Goal: Navigation & Orientation: Find specific page/section

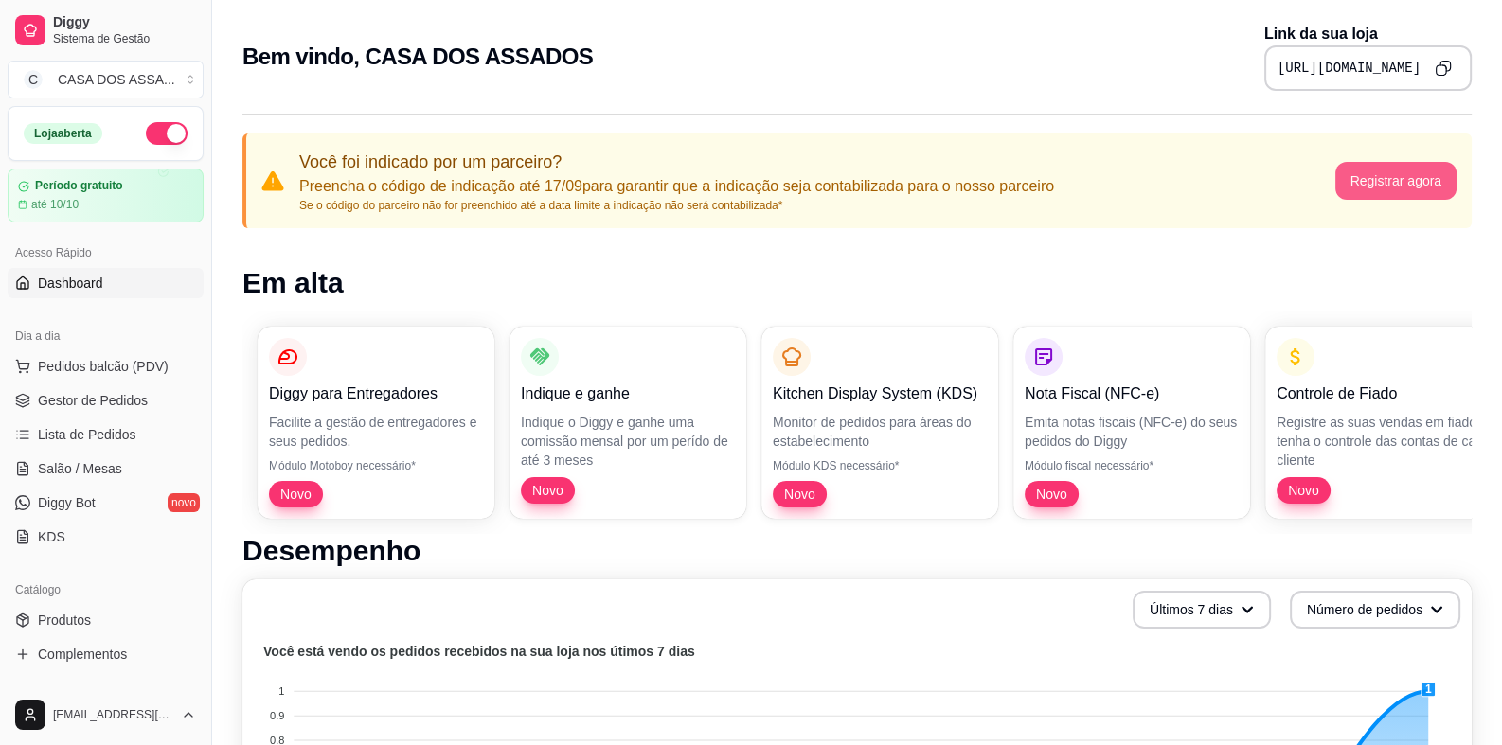
click at [1407, 176] on button "Registrar agora" at bounding box center [1396, 181] width 122 height 38
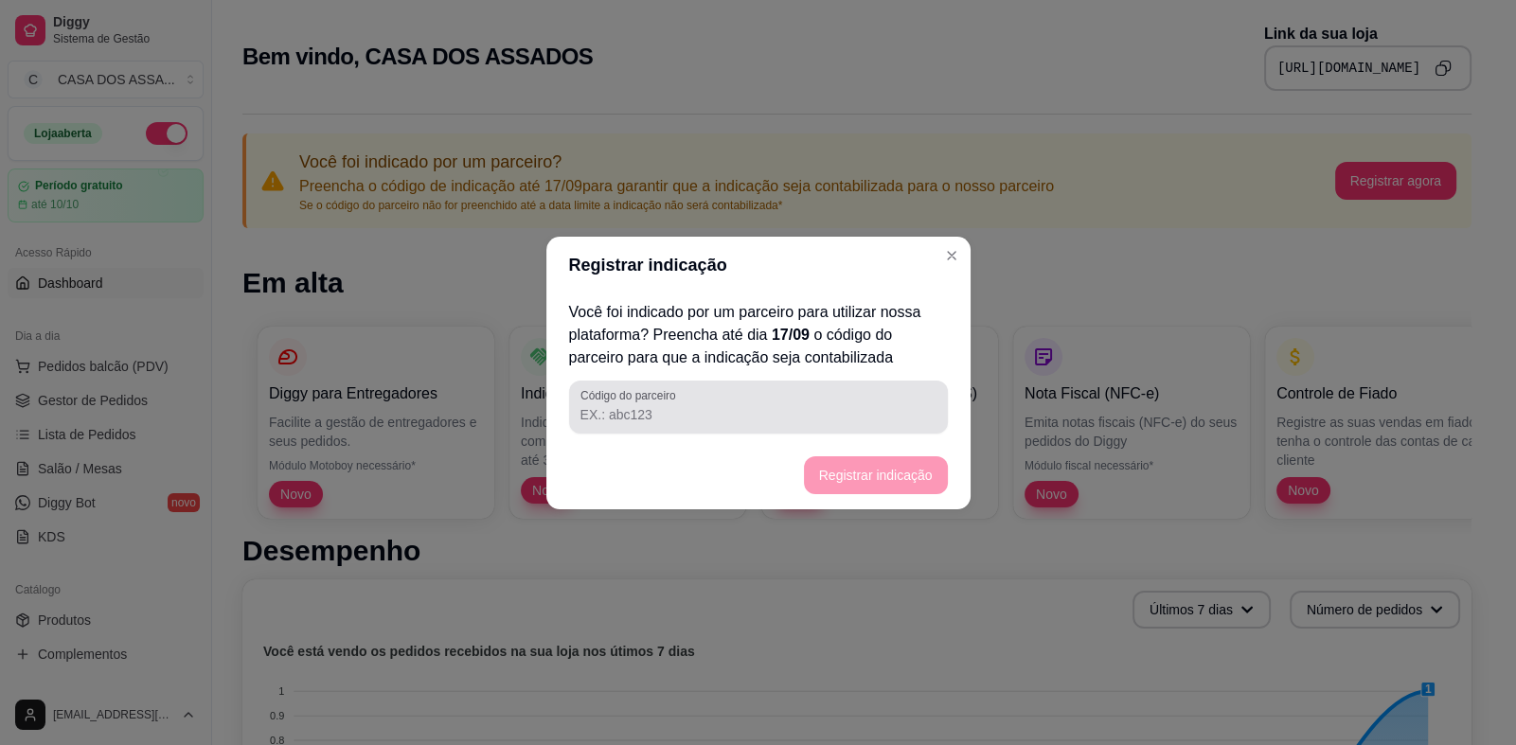
click at [705, 424] on div at bounding box center [758, 407] width 356 height 38
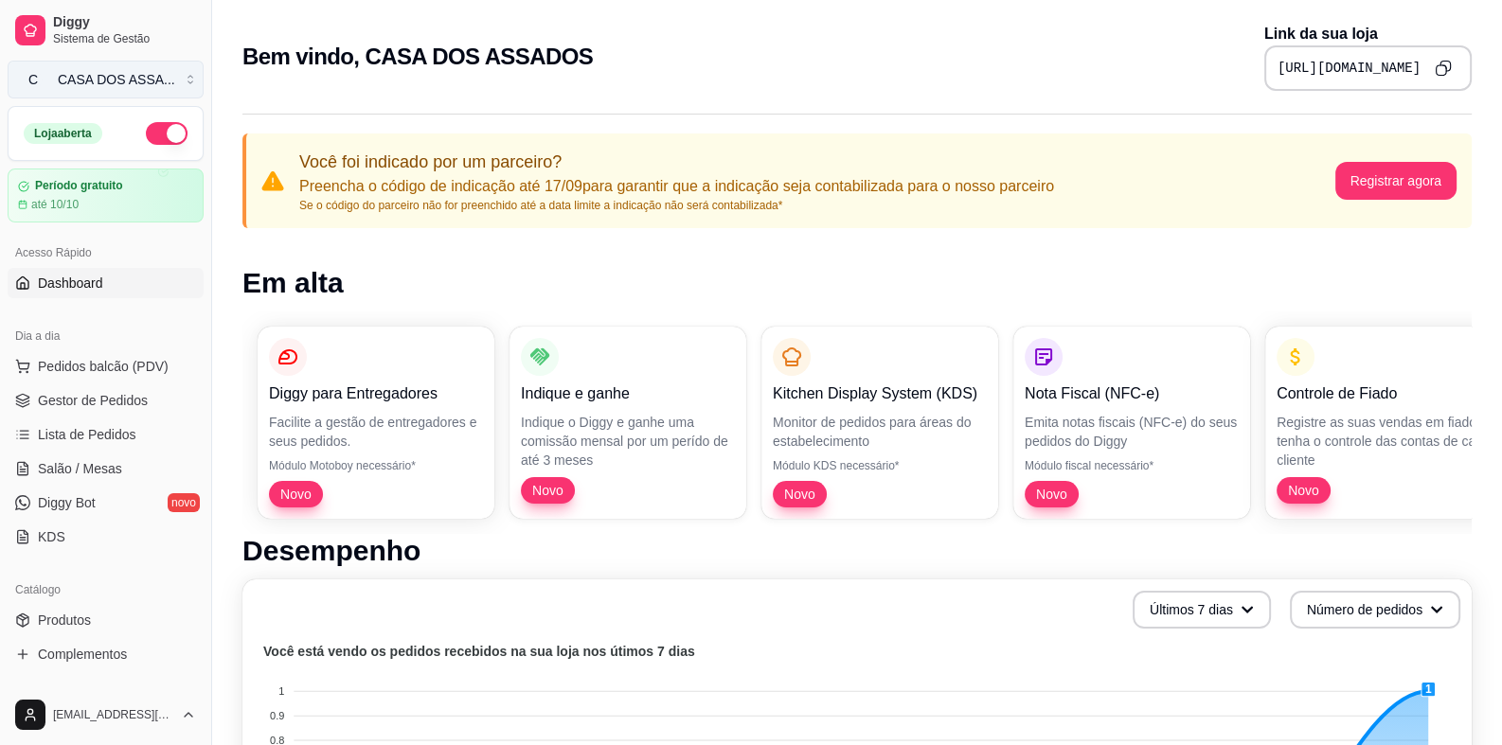
click at [137, 83] on div "CASA DOS ASSA ..." at bounding box center [116, 79] width 117 height 19
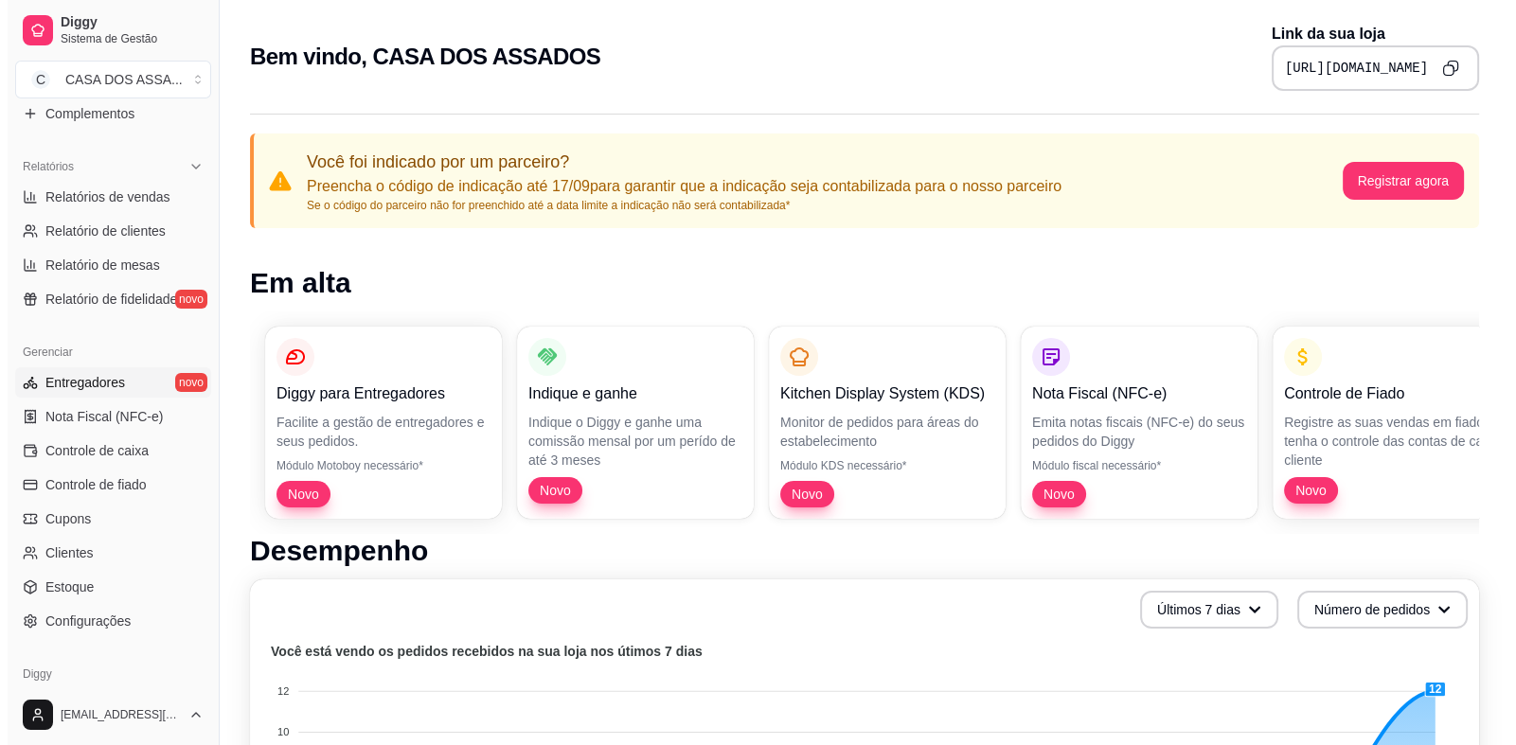
scroll to position [568, 0]
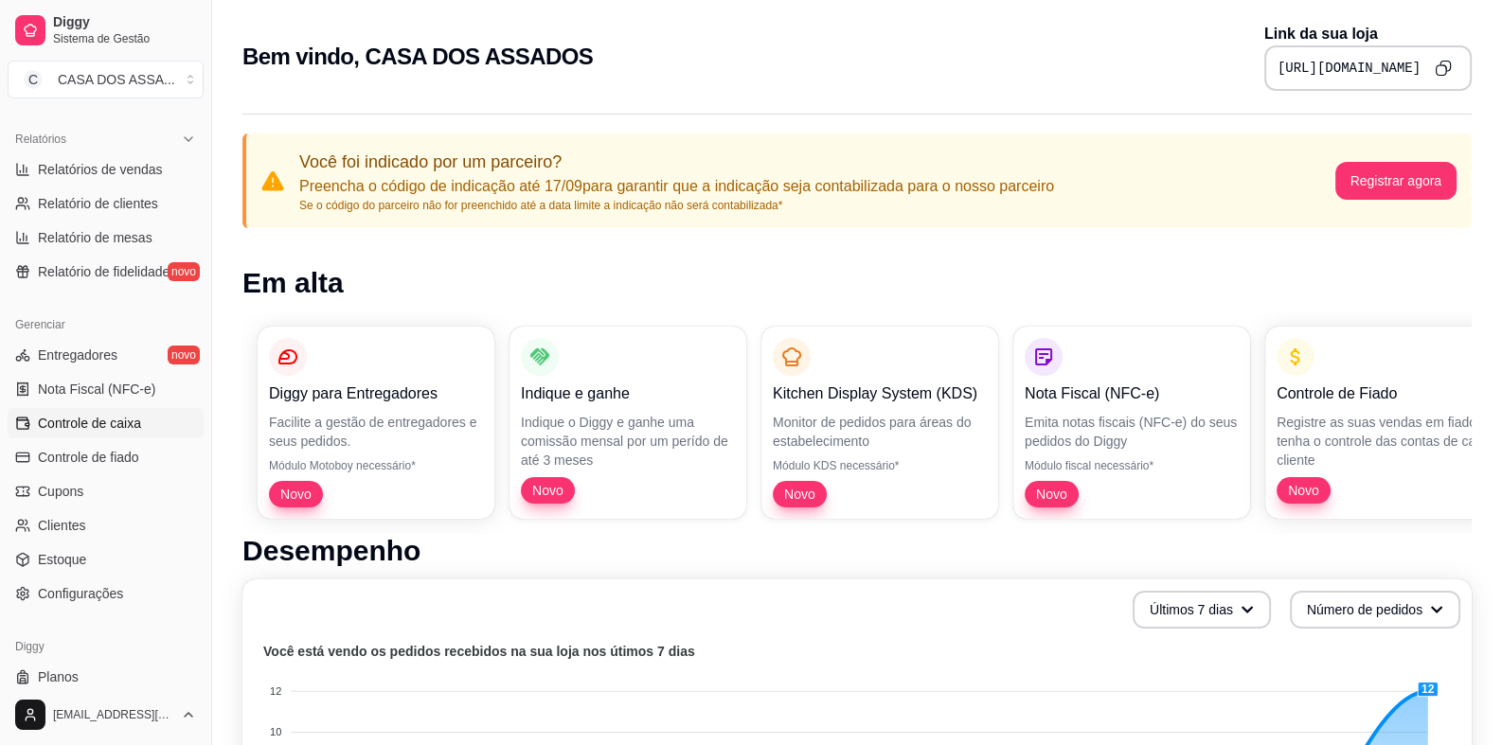
click at [123, 423] on span "Controle de caixa" at bounding box center [89, 423] width 103 height 19
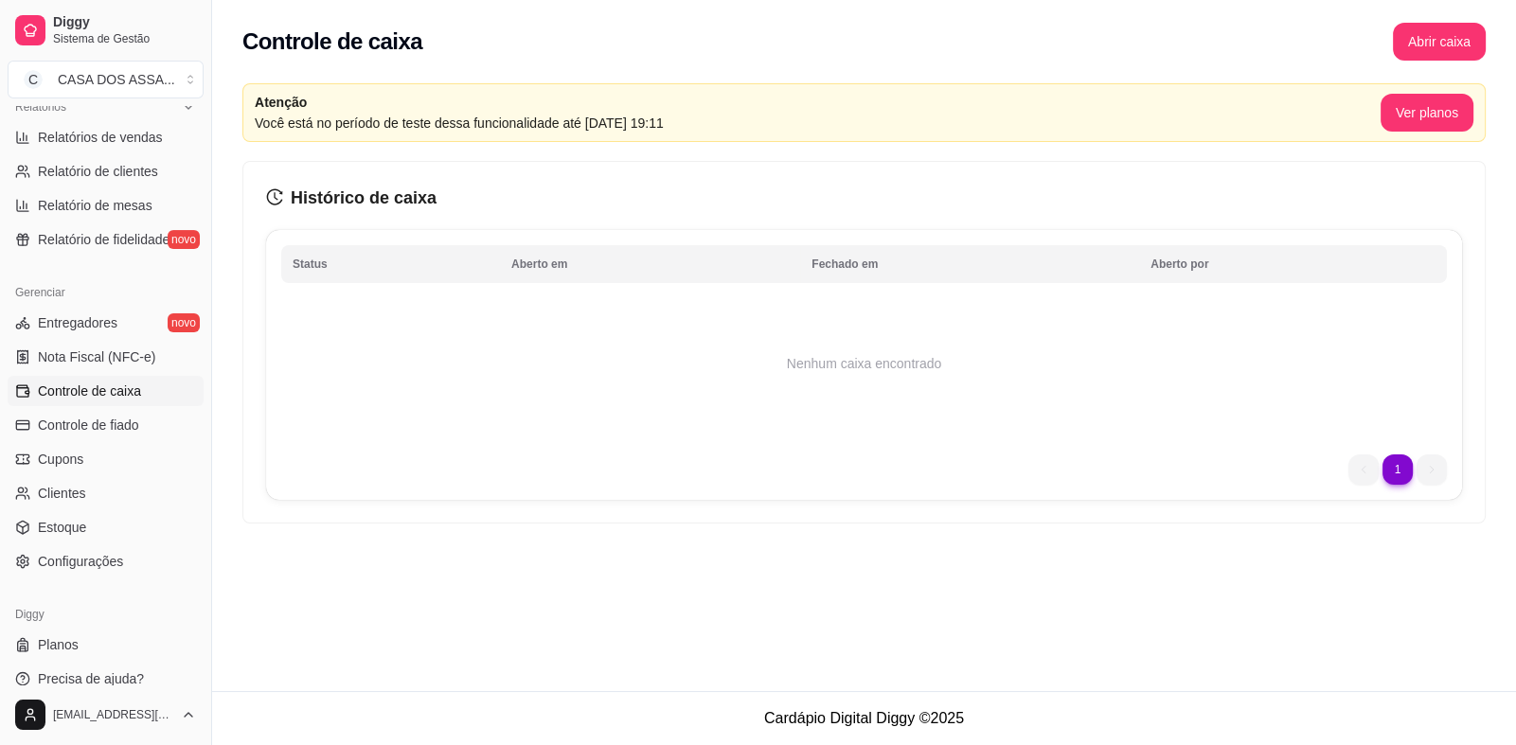
scroll to position [615, 0]
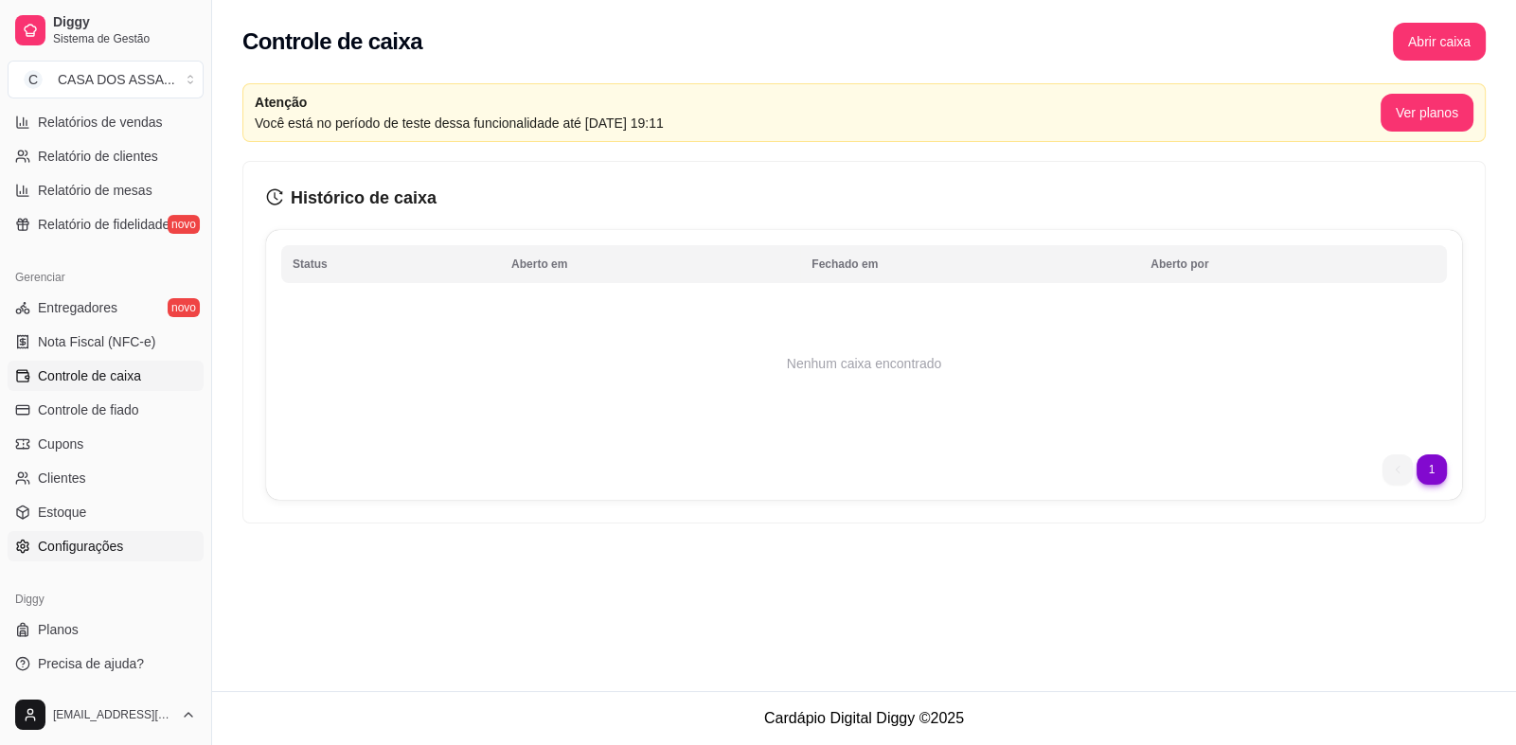
click at [80, 549] on span "Configurações" at bounding box center [80, 546] width 85 height 19
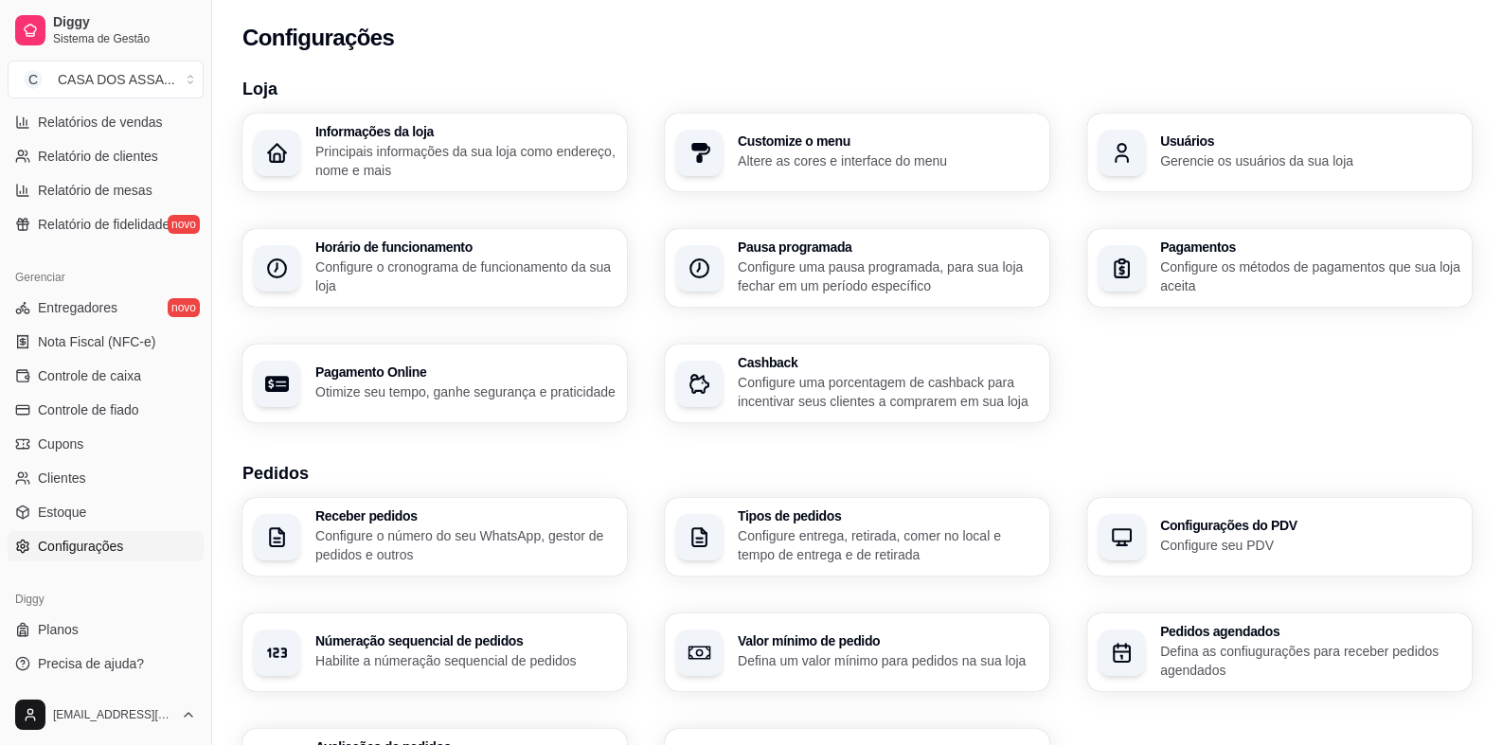
click at [435, 161] on p "Principais informações da sua loja como endereço, nome e mais" at bounding box center [465, 161] width 300 height 38
click at [1202, 162] on p "Gerencie os usuários da sua loja" at bounding box center [1310, 160] width 300 height 19
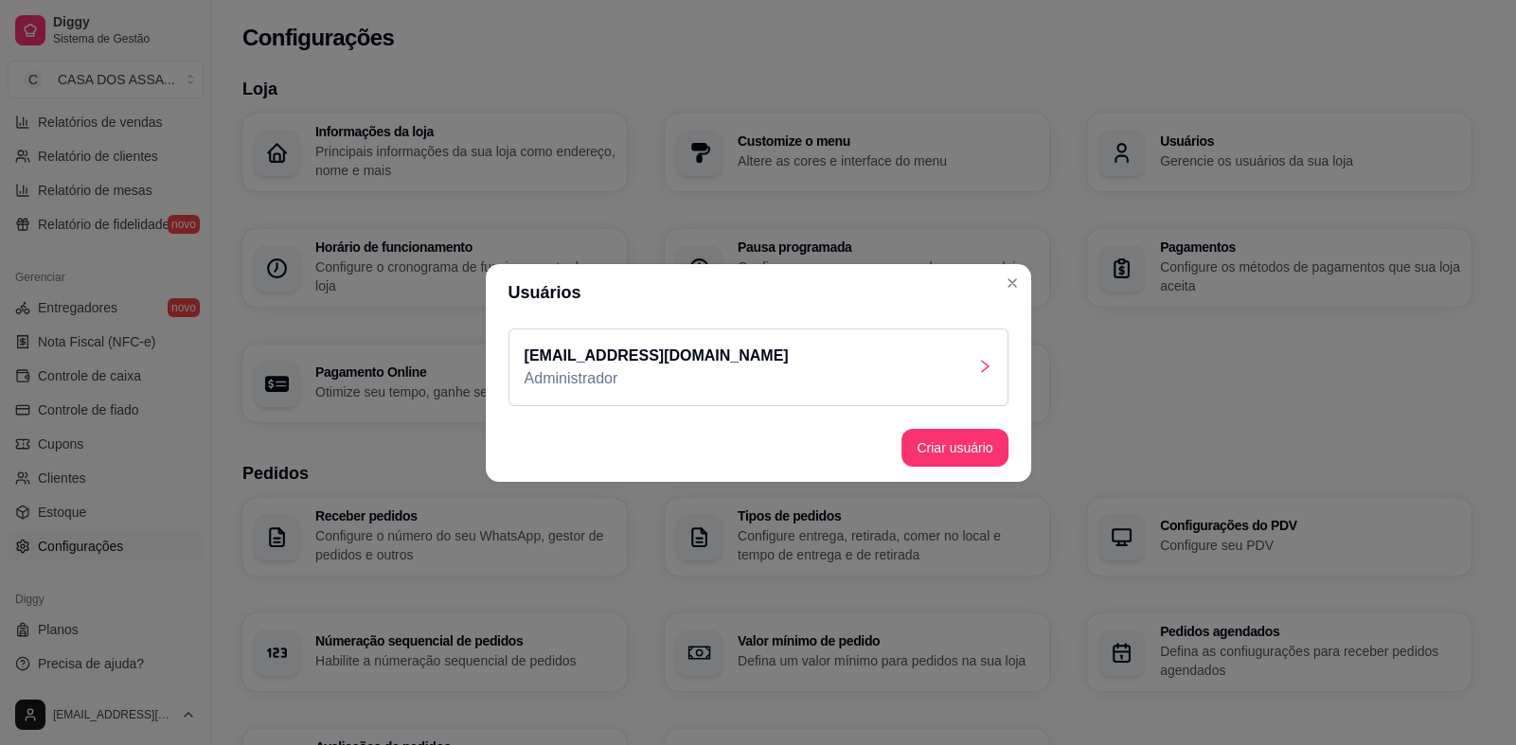
click at [738, 360] on p "[EMAIL_ADDRESS][DOMAIN_NAME]" at bounding box center [657, 356] width 264 height 23
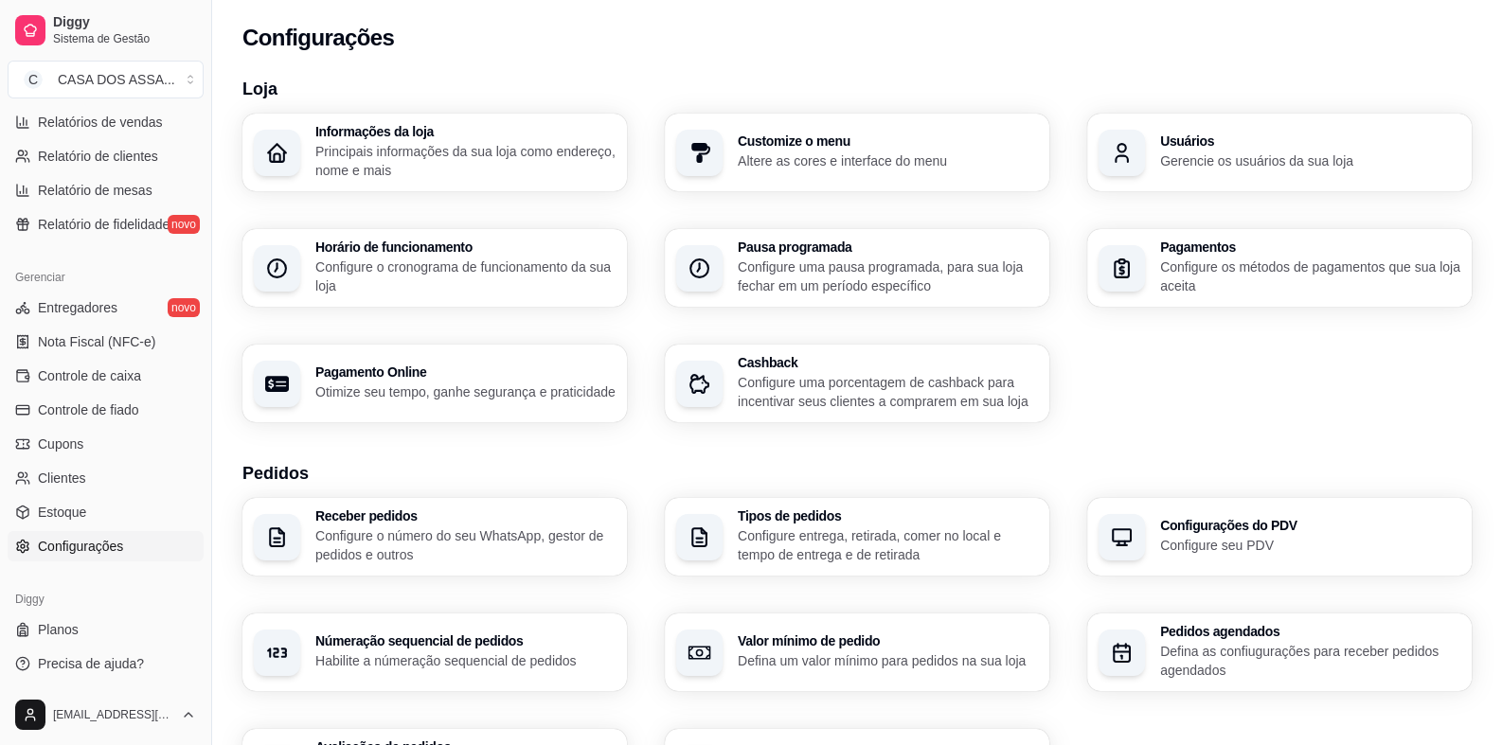
click at [779, 539] on p "Configure entrega, retirada, comer no local e tempo de entrega e de retirada" at bounding box center [888, 545] width 300 height 38
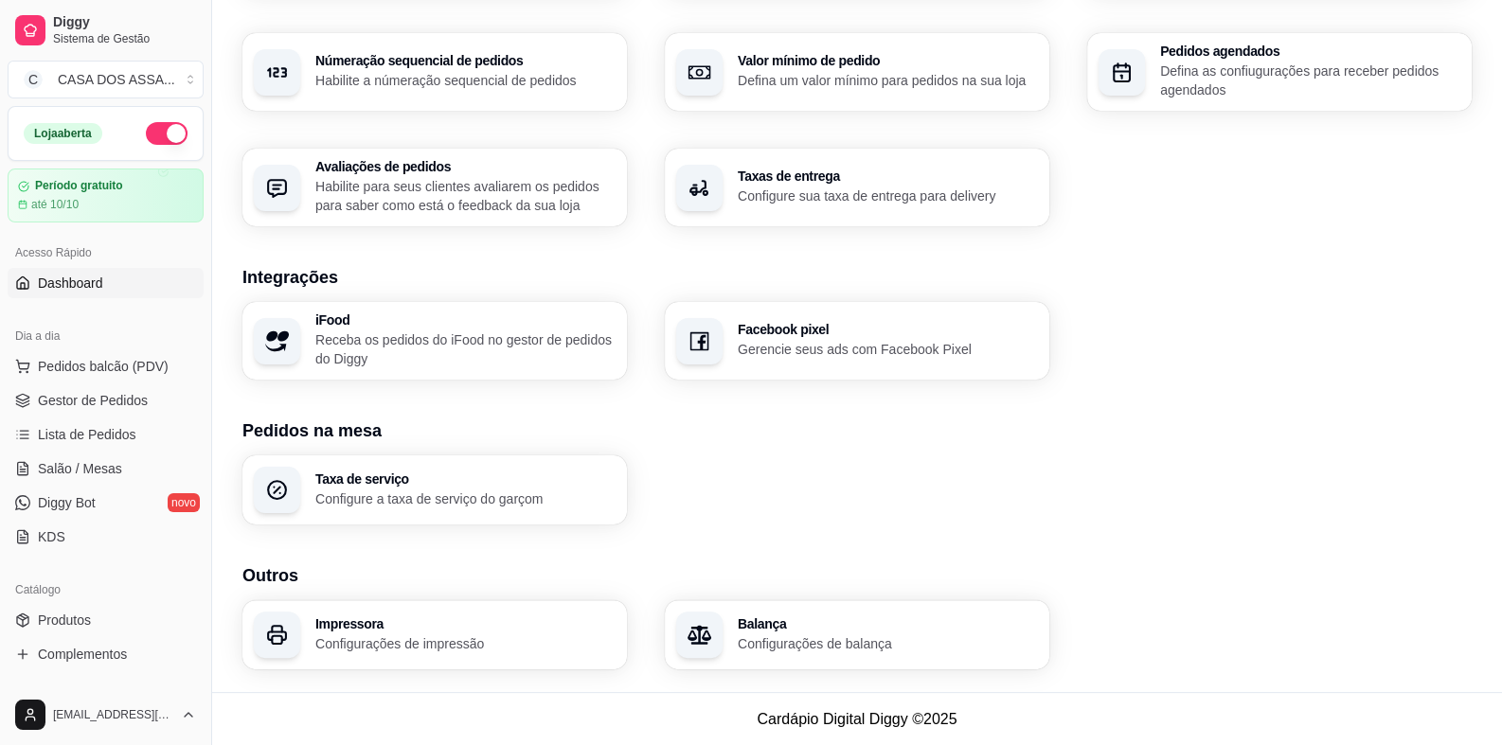
click at [119, 285] on link "Dashboard" at bounding box center [106, 283] width 196 height 30
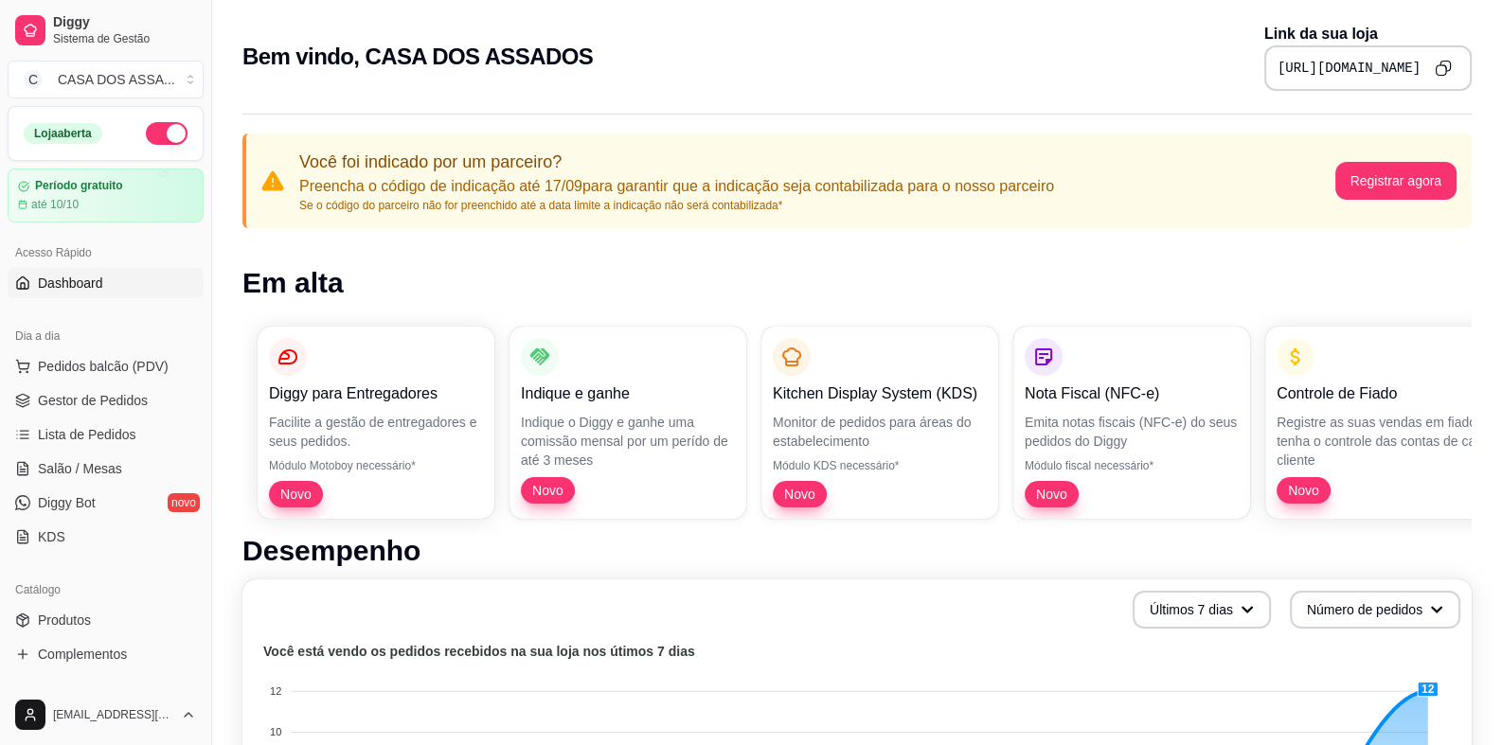
click at [553, 407] on div "Indique e ganhe Indique o Diggy e ganhe uma comissão mensal por um perído de at…" at bounding box center [628, 421] width 214 height 166
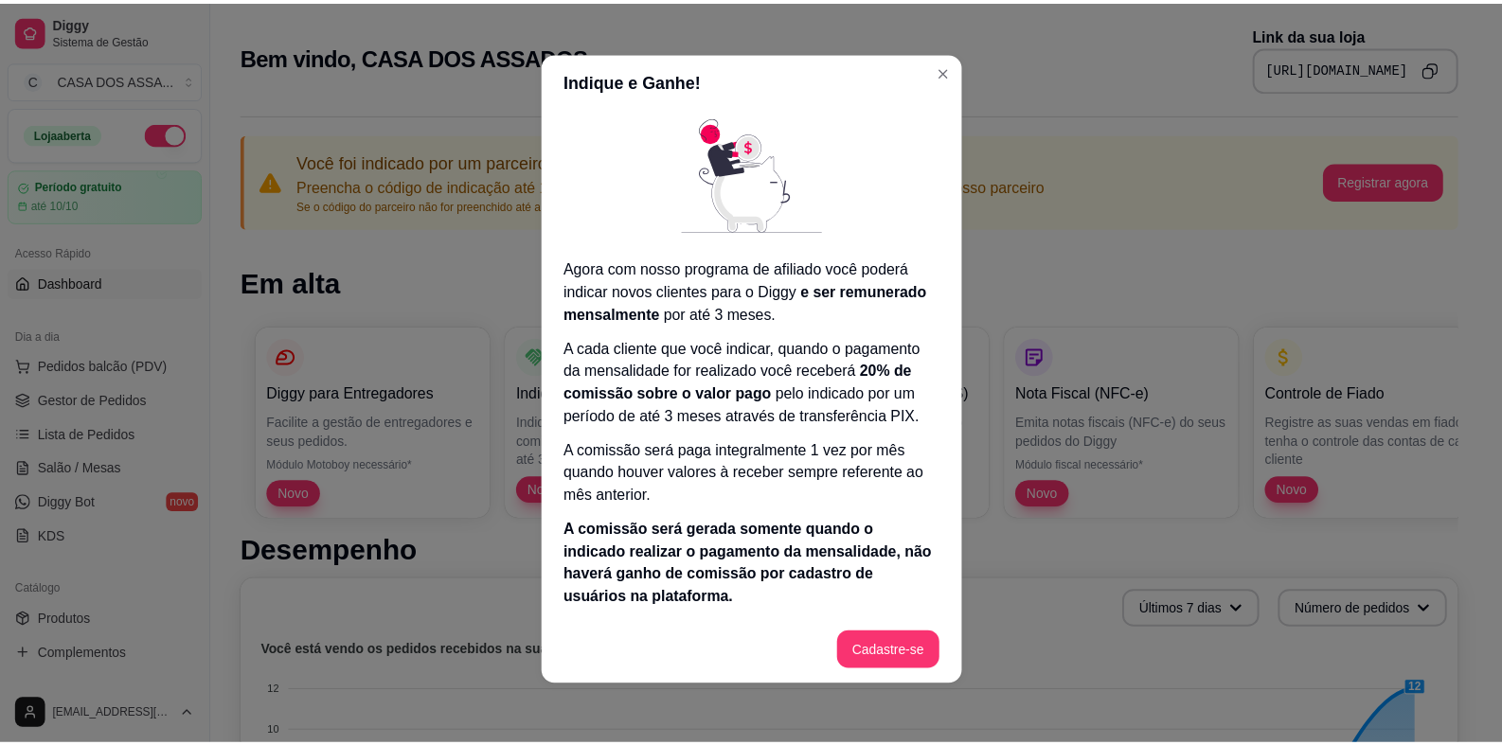
scroll to position [5, 0]
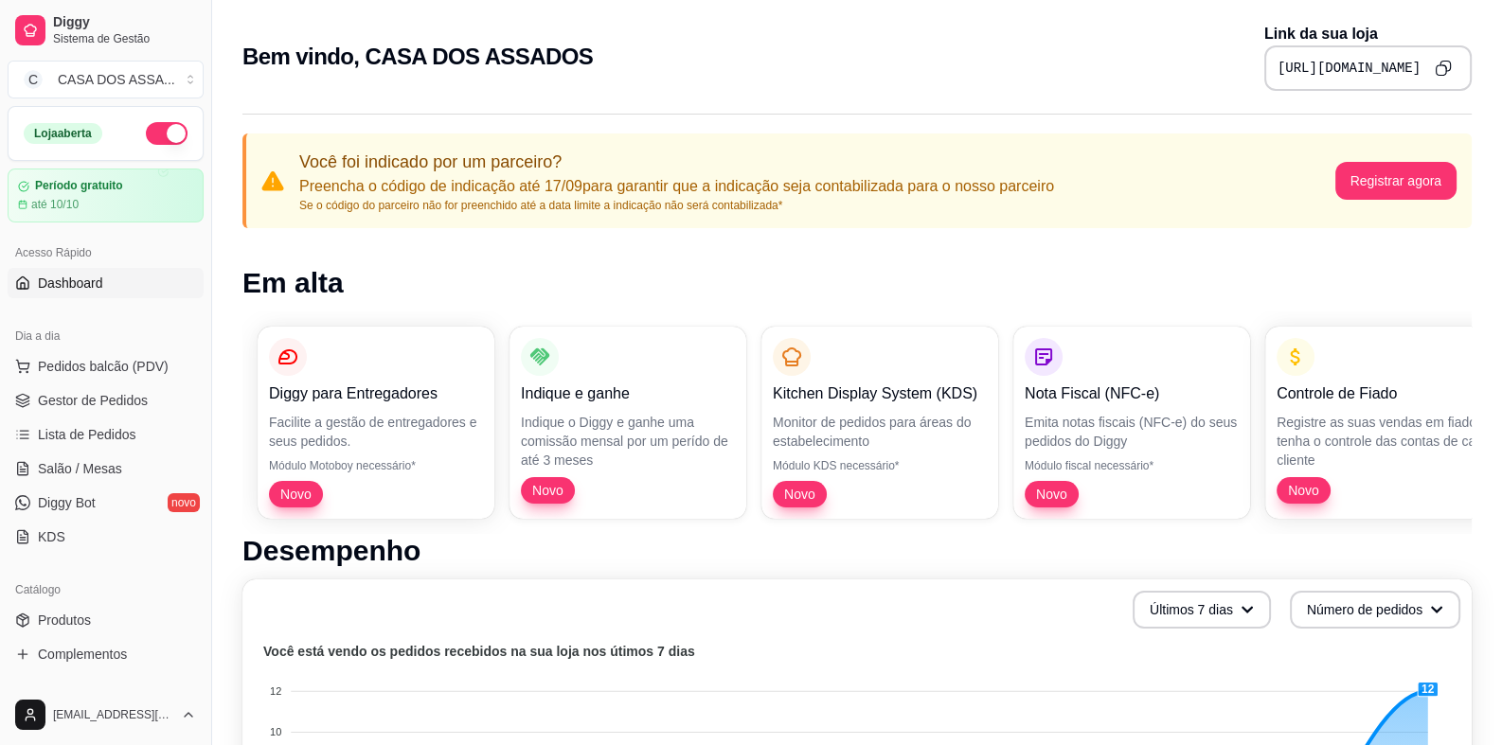
click at [66, 278] on span "Dashboard" at bounding box center [70, 283] width 65 height 19
